Goal: Transaction & Acquisition: Book appointment/travel/reservation

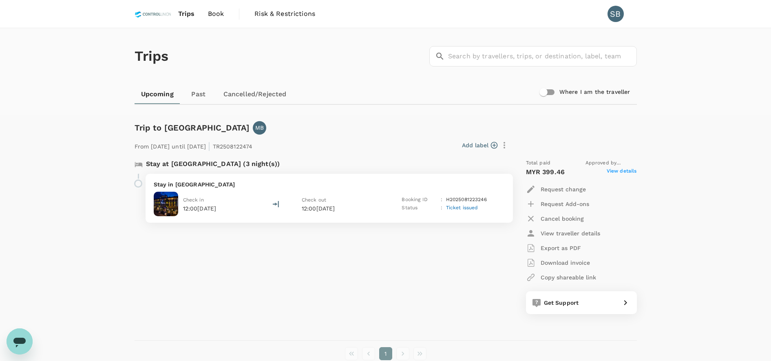
click at [216, 15] on span "Book" at bounding box center [216, 14] width 16 height 10
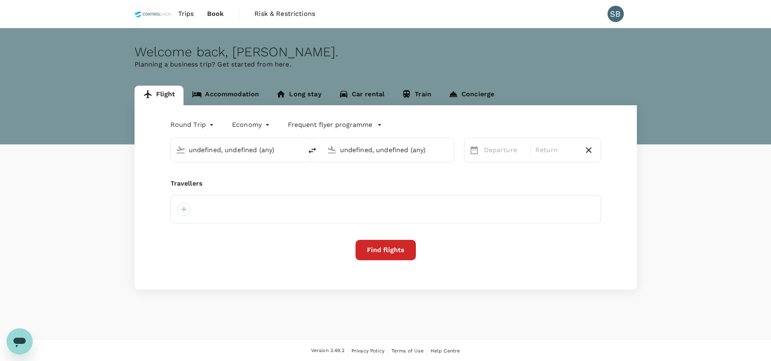
type input "Kuala Lumpur Intl ([GEOGRAPHIC_DATA])"
type input "Bintulu (BTU)"
type input "Kuala Lumpur Intl ([GEOGRAPHIC_DATA])"
type input "Bintulu (BTU)"
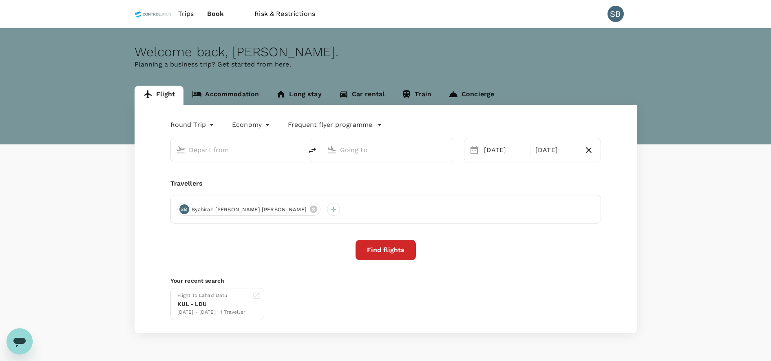
type input "Kuala Lumpur Intl ([GEOGRAPHIC_DATA])"
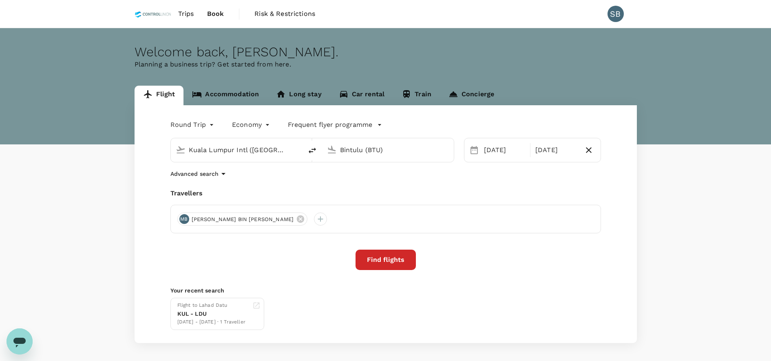
click at [390, 152] on input "Bintulu (BTU)" at bounding box center [388, 149] width 97 height 13
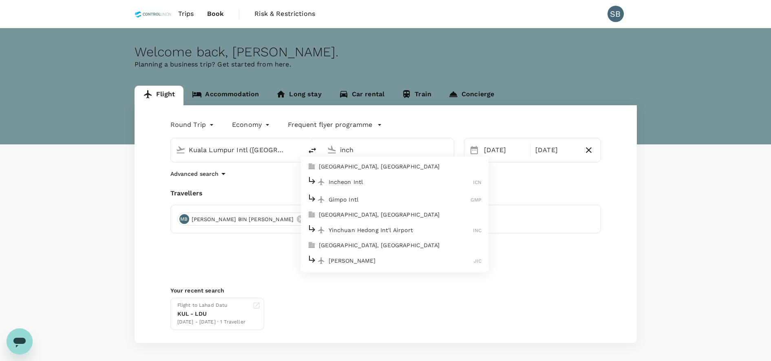
click at [399, 185] on p "Incheon Intl" at bounding box center [400, 182] width 145 height 8
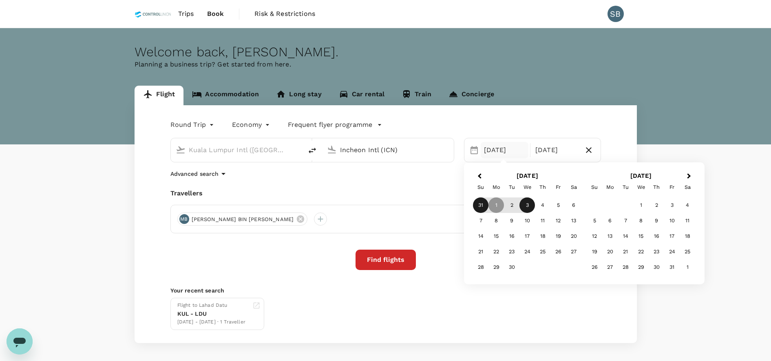
type input "Incheon Intl (ICN)"
click at [479, 203] on div "31" at bounding box center [480, 204] width 15 height 15
click at [553, 205] on div "5" at bounding box center [557, 204] width 15 height 15
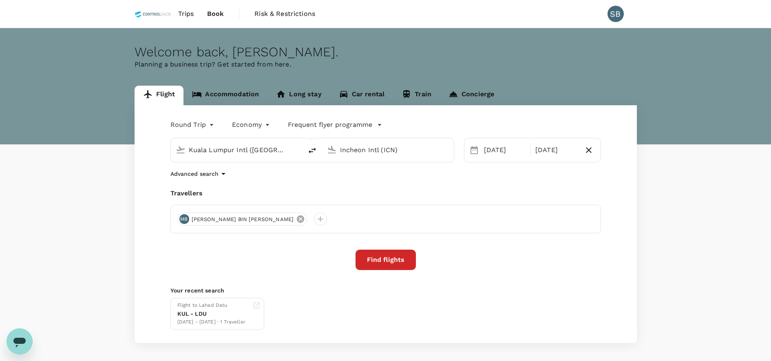
click at [297, 218] on icon at bounding box center [300, 218] width 7 height 7
click at [187, 218] on div at bounding box center [183, 218] width 13 height 13
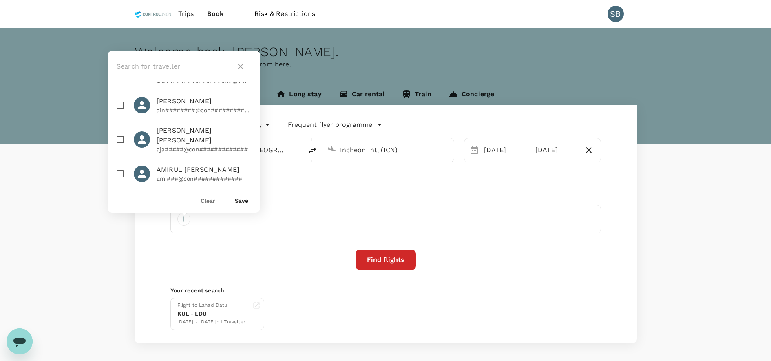
scroll to position [509, 0]
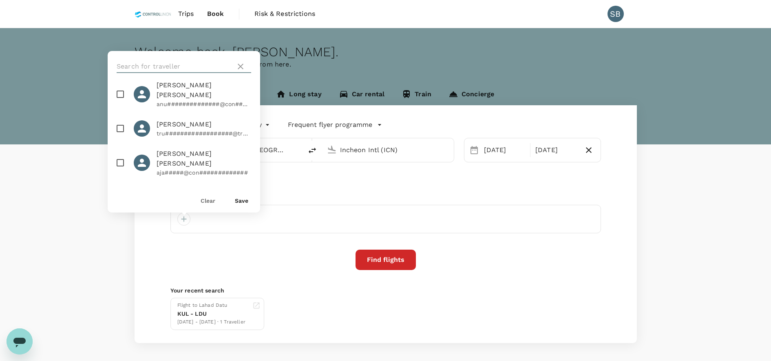
click at [187, 64] on input "text" at bounding box center [175, 66] width 116 height 13
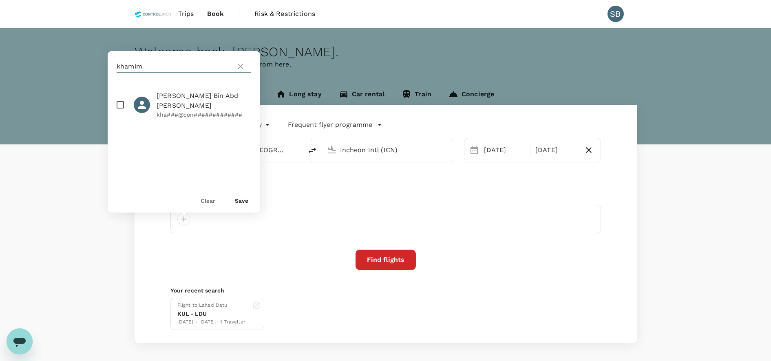
type input "khamim"
click at [119, 106] on input "checkbox" at bounding box center [120, 104] width 17 height 17
checkbox input "true"
click at [240, 198] on button "Save" at bounding box center [241, 200] width 13 height 7
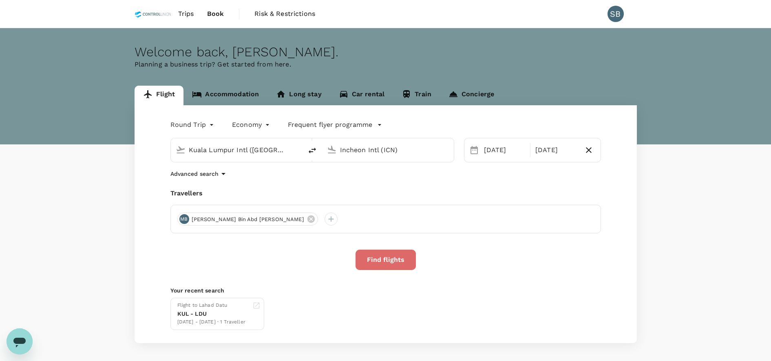
click at [383, 254] on button "Find flights" at bounding box center [385, 259] width 60 height 20
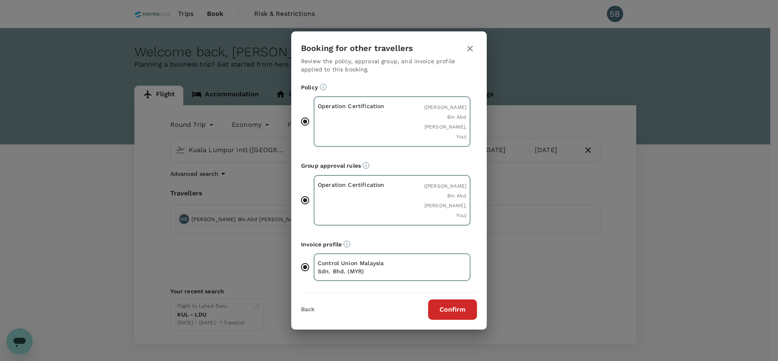
click at [443, 299] on button "Confirm" at bounding box center [452, 309] width 49 height 20
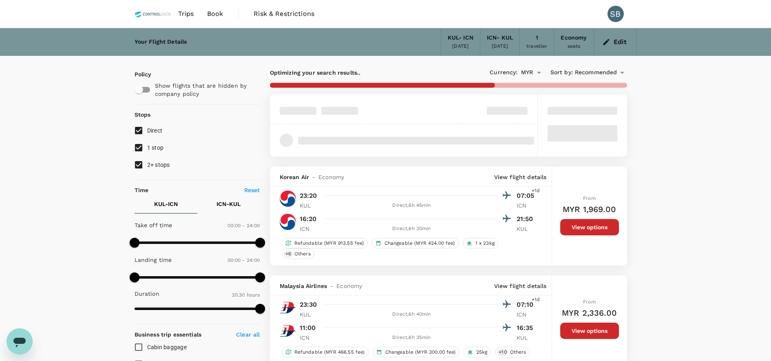
click at [140, 166] on input "2+ stops" at bounding box center [138, 164] width 17 height 17
checkbox input "false"
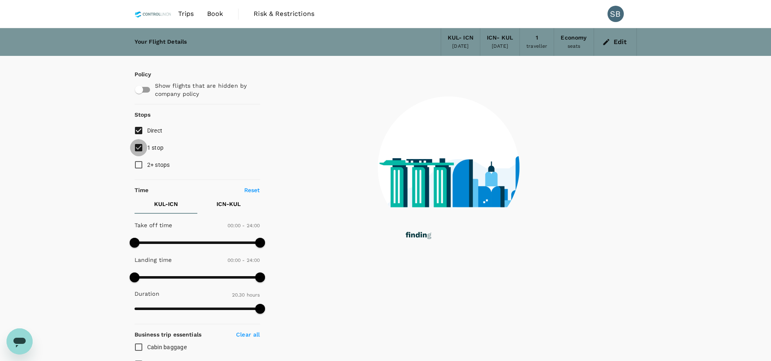
click at [140, 146] on input "1 stop" at bounding box center [138, 147] width 17 height 17
checkbox input "false"
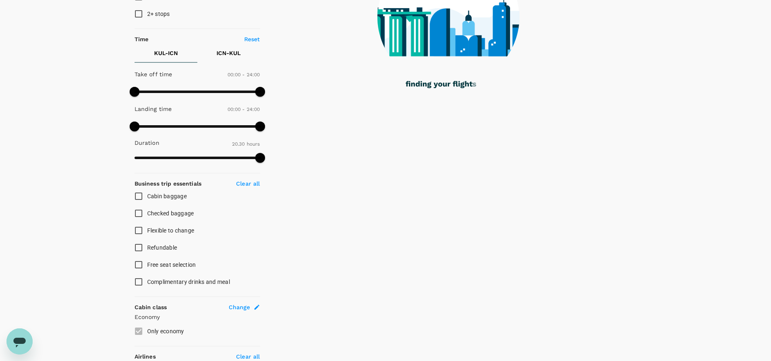
scroll to position [153, 0]
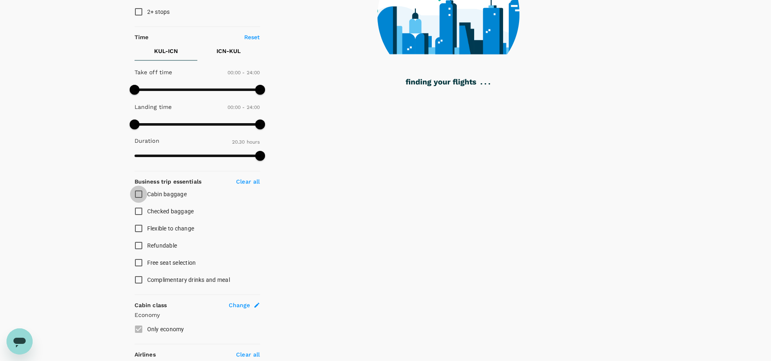
click at [139, 192] on input "Cabin baggage" at bounding box center [138, 193] width 17 height 17
checkbox input "true"
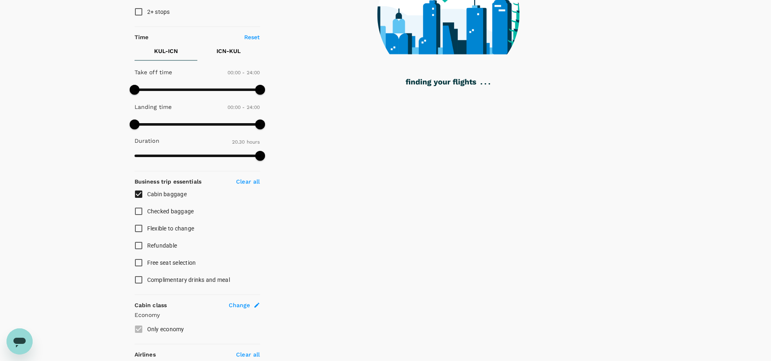
click at [139, 210] on input "Checked baggage" at bounding box center [138, 211] width 17 height 17
checkbox input "true"
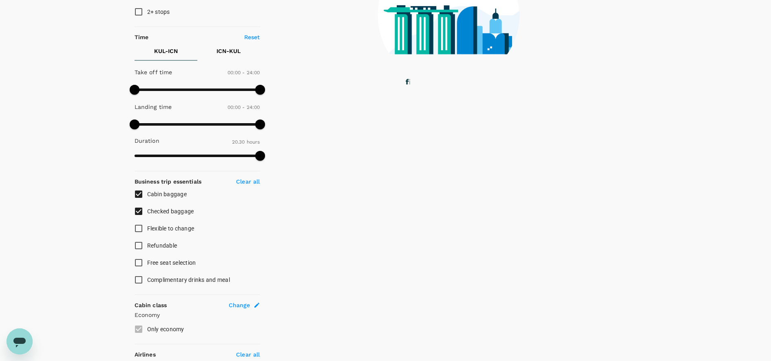
click at [139, 279] on input "Complimentary drinks and meal" at bounding box center [138, 279] width 17 height 17
checkbox input "true"
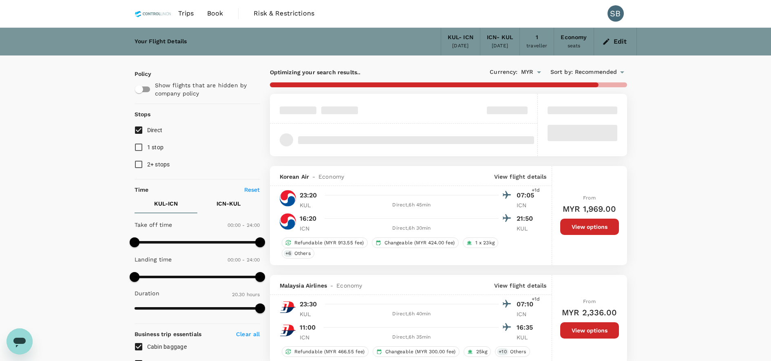
scroll to position [0, 0]
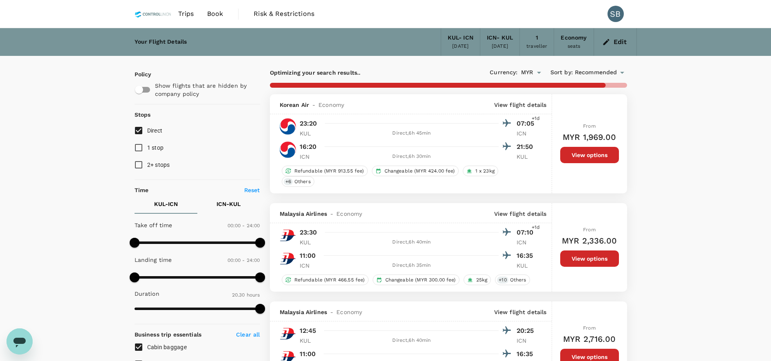
type input "1945"
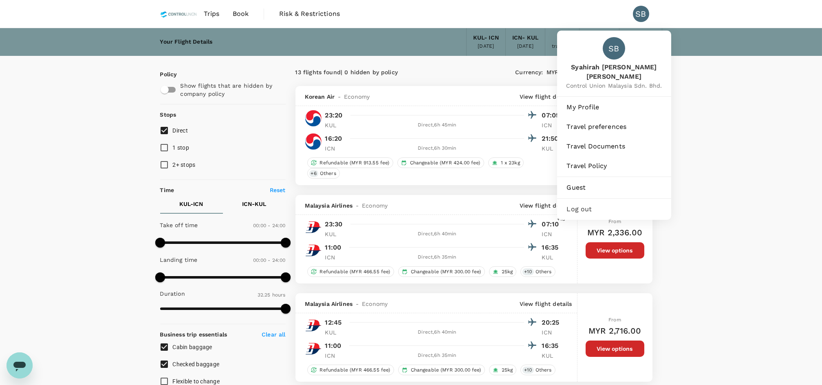
click at [638, 13] on div "SB" at bounding box center [641, 14] width 16 height 16
